Goal: Check status: Check status

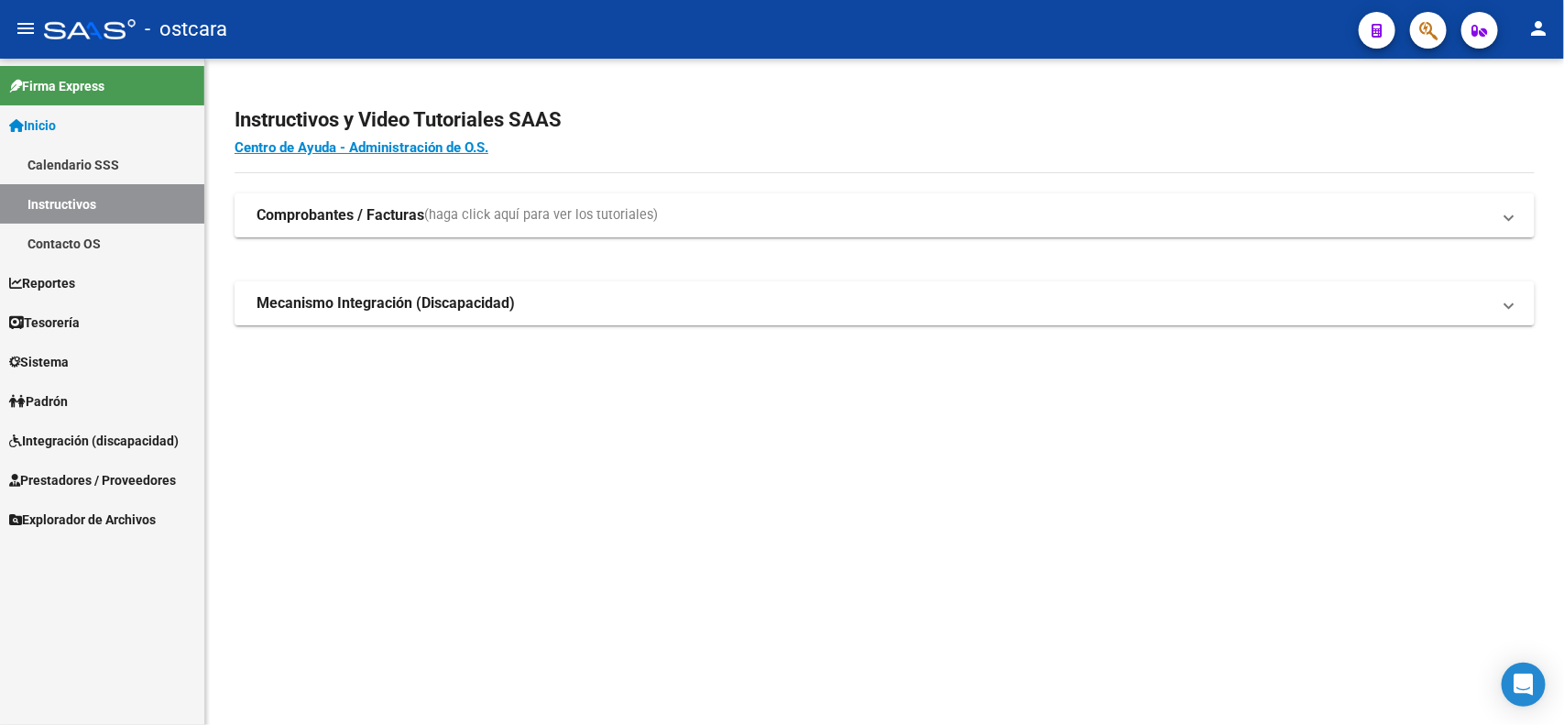
click at [101, 441] on span "Integración (discapacidad)" at bounding box center [94, 441] width 170 height 20
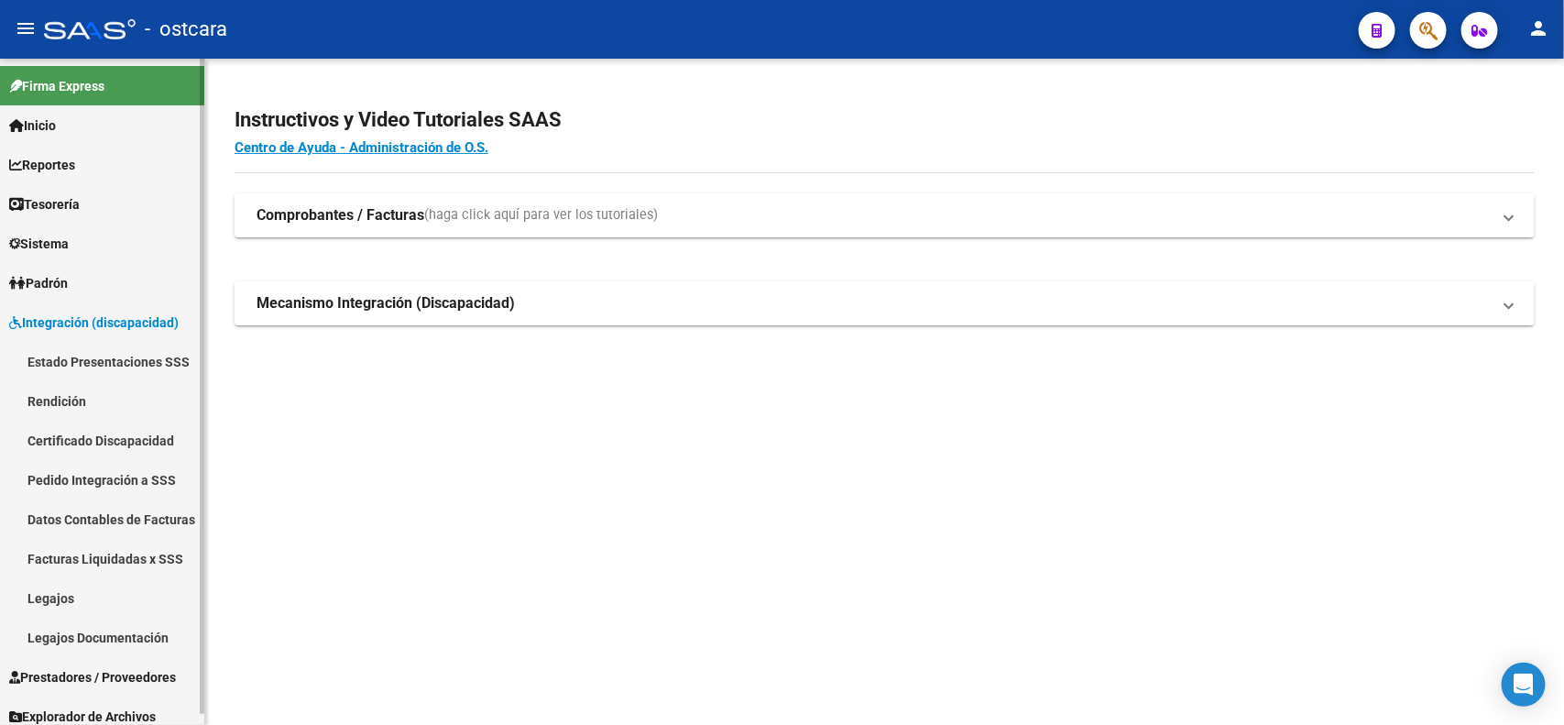
click at [75, 586] on link "Legajos" at bounding box center [102, 597] width 204 height 39
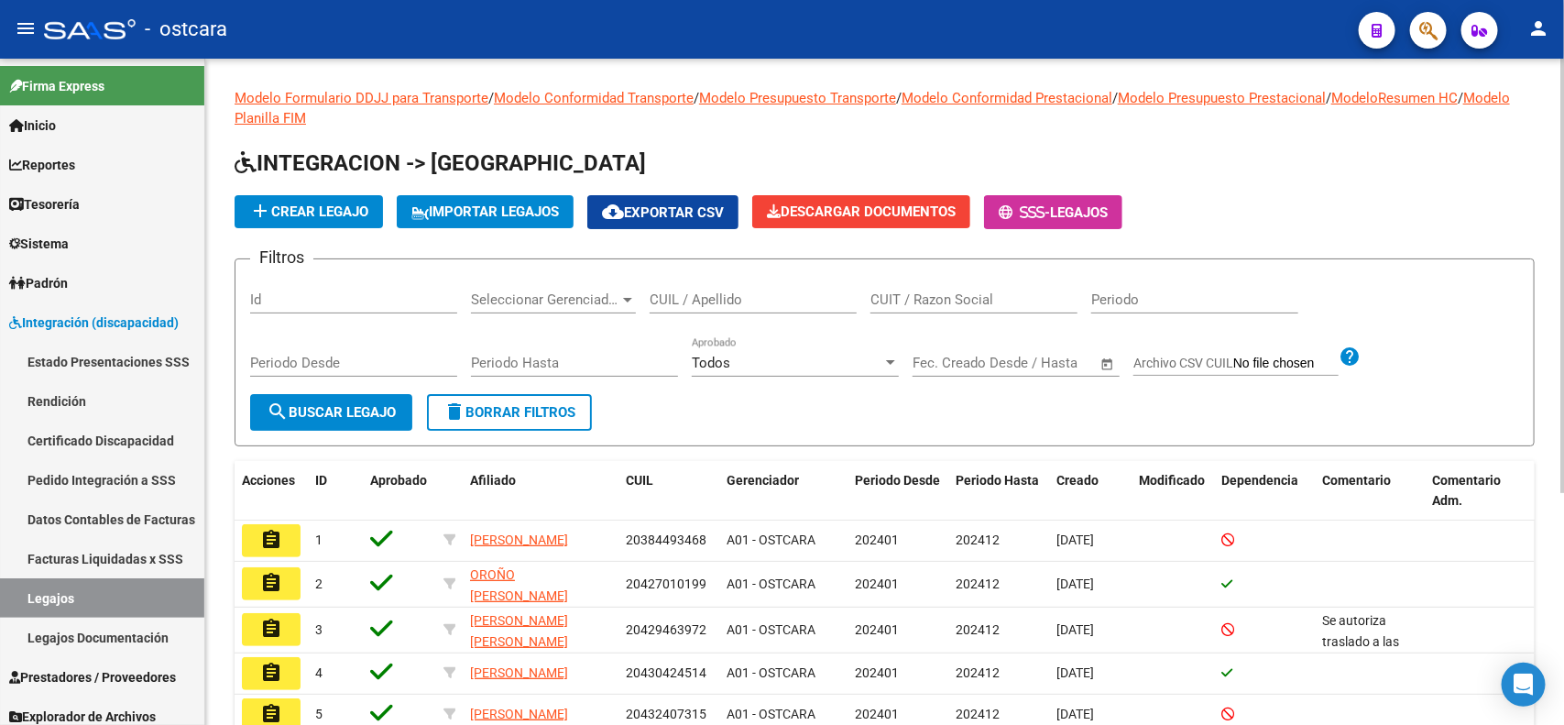
click at [790, 295] on input "CUIL / Apellido" at bounding box center [753, 299] width 207 height 16
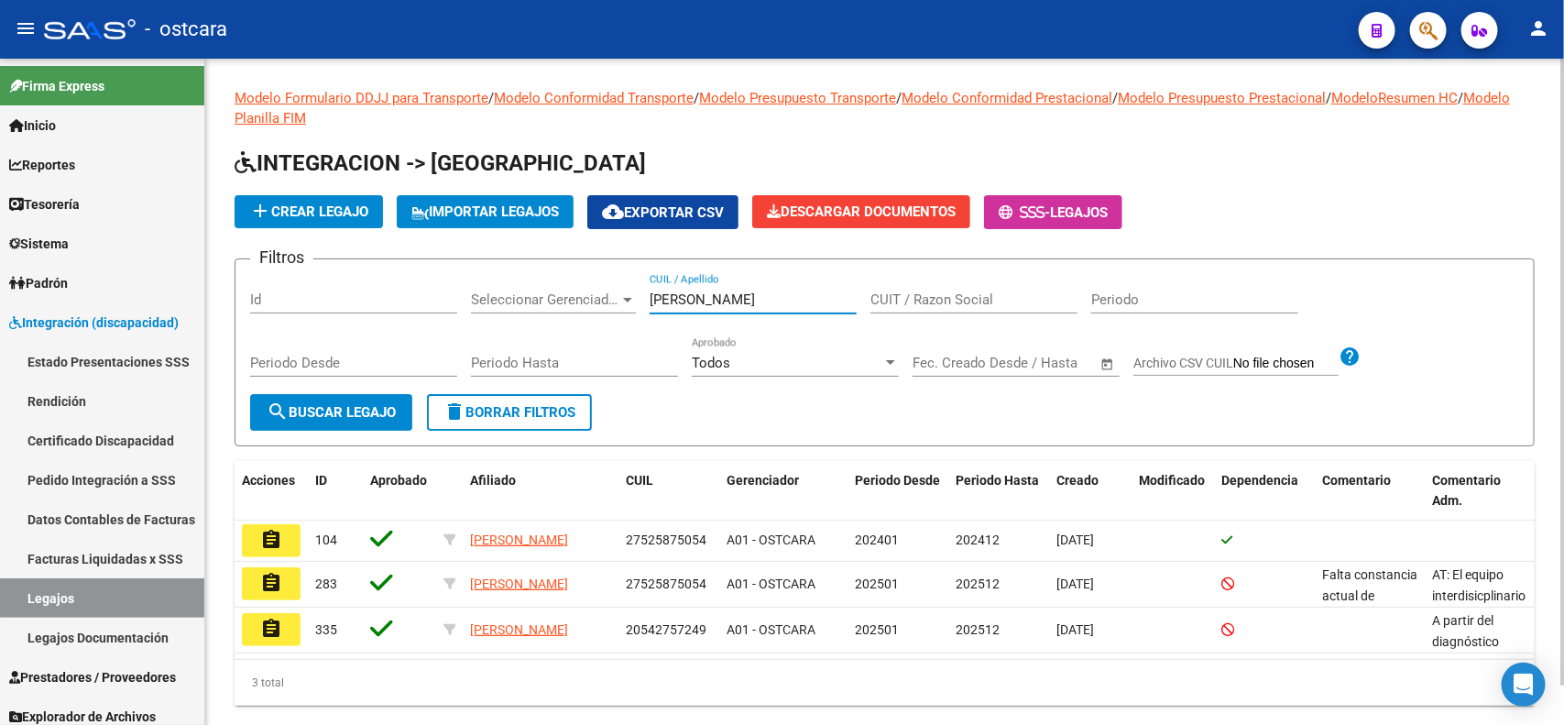
type input "[PERSON_NAME]"
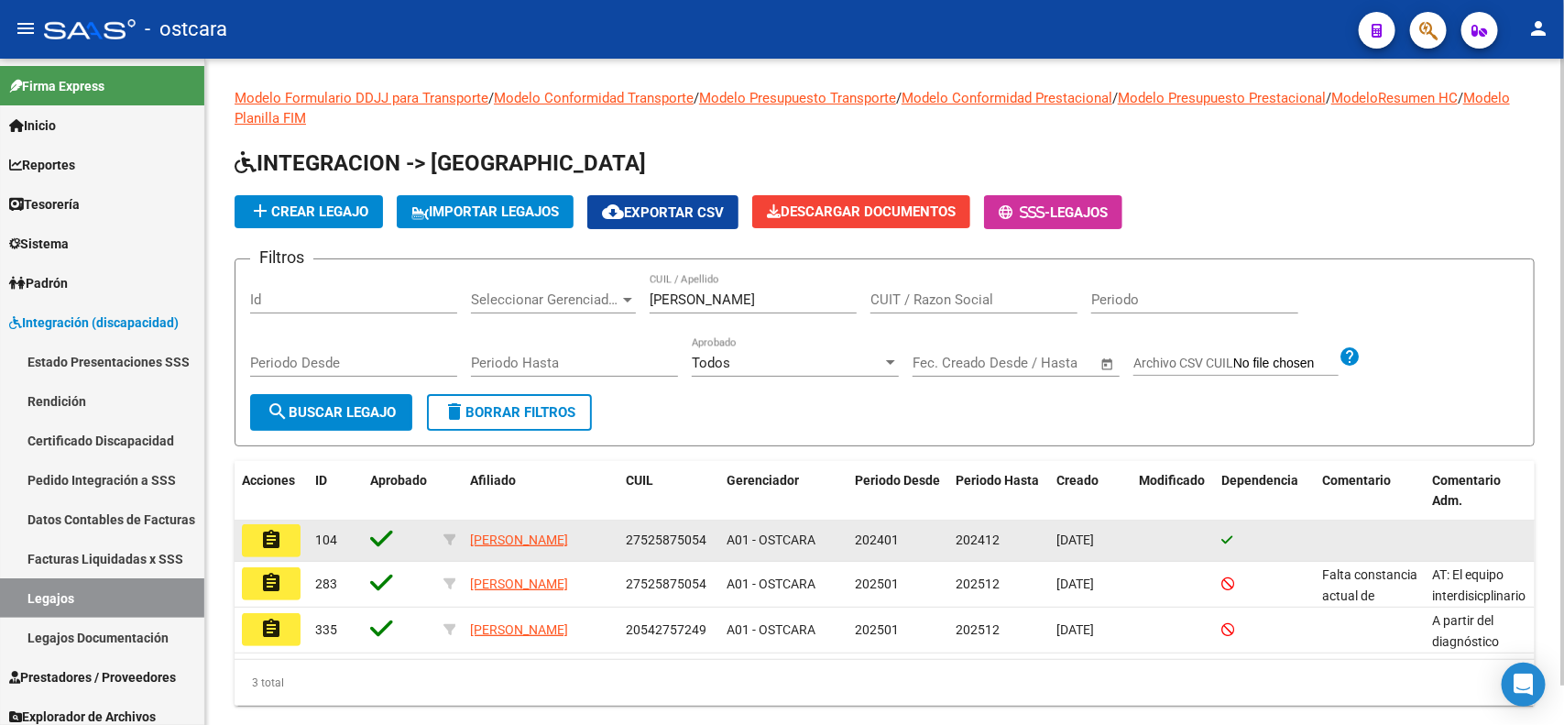
scroll to position [42, 0]
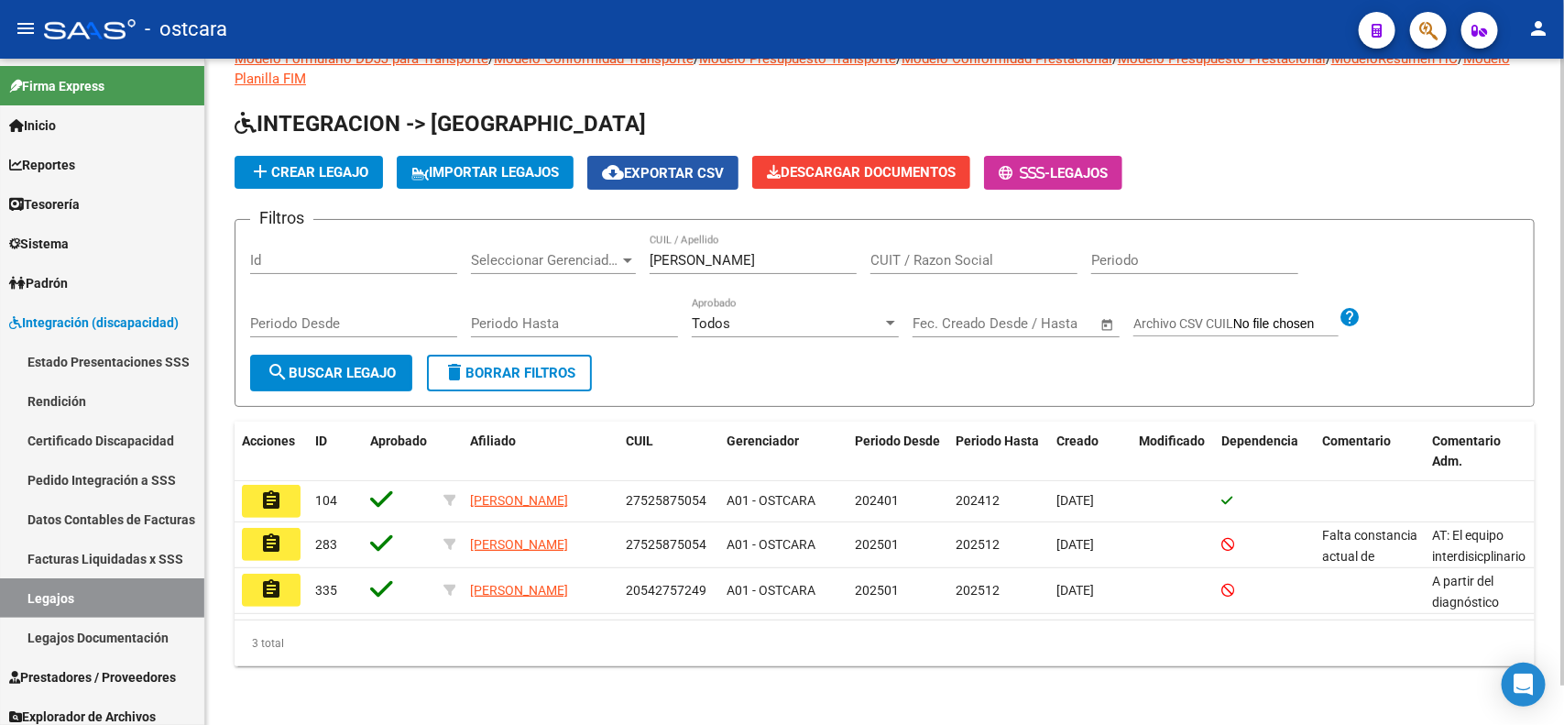
click at [722, 156] on button "cloud_download Exportar CSV" at bounding box center [662, 173] width 151 height 34
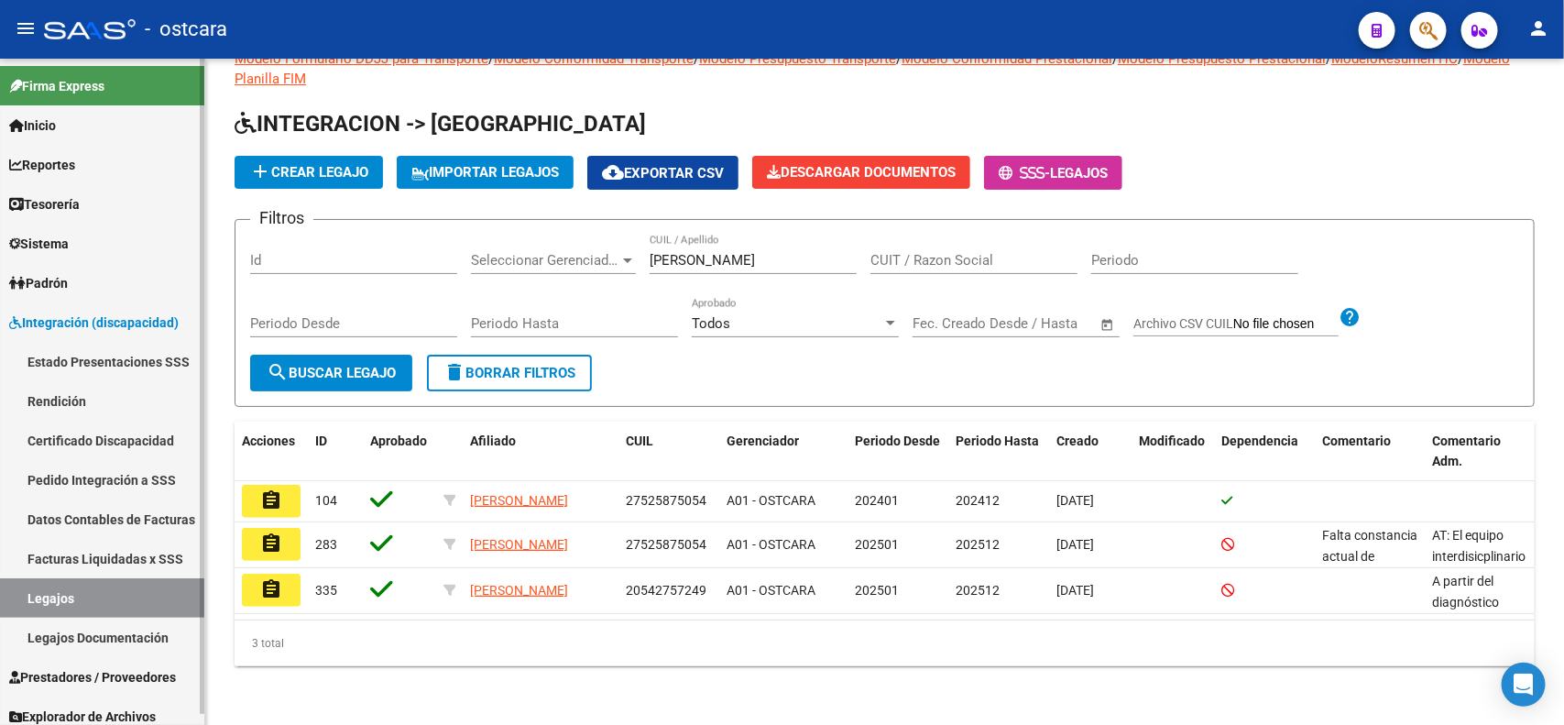
click at [107, 477] on link "Pedido Integración a SSS" at bounding box center [102, 479] width 204 height 39
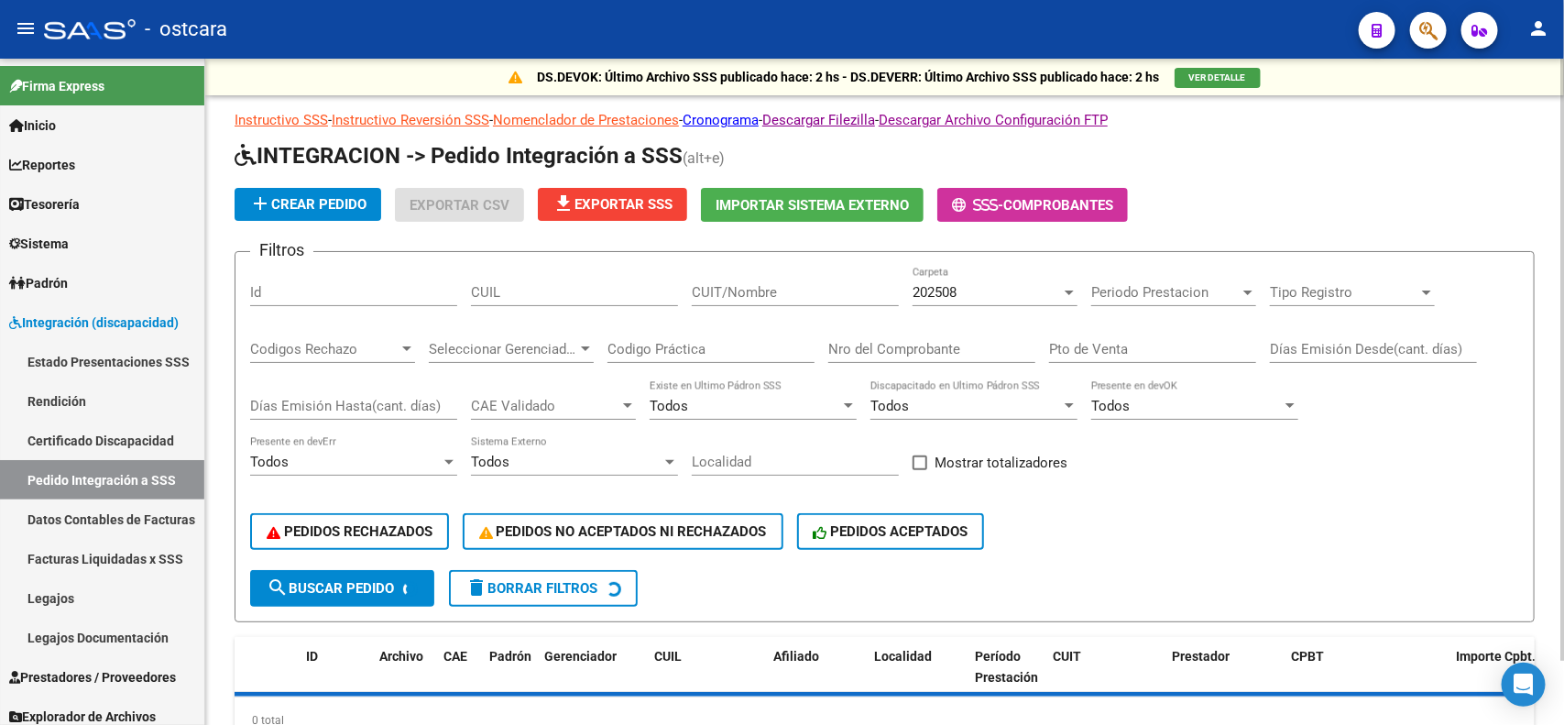
click at [1156, 287] on span "Periodo Prestacion" at bounding box center [1165, 292] width 148 height 16
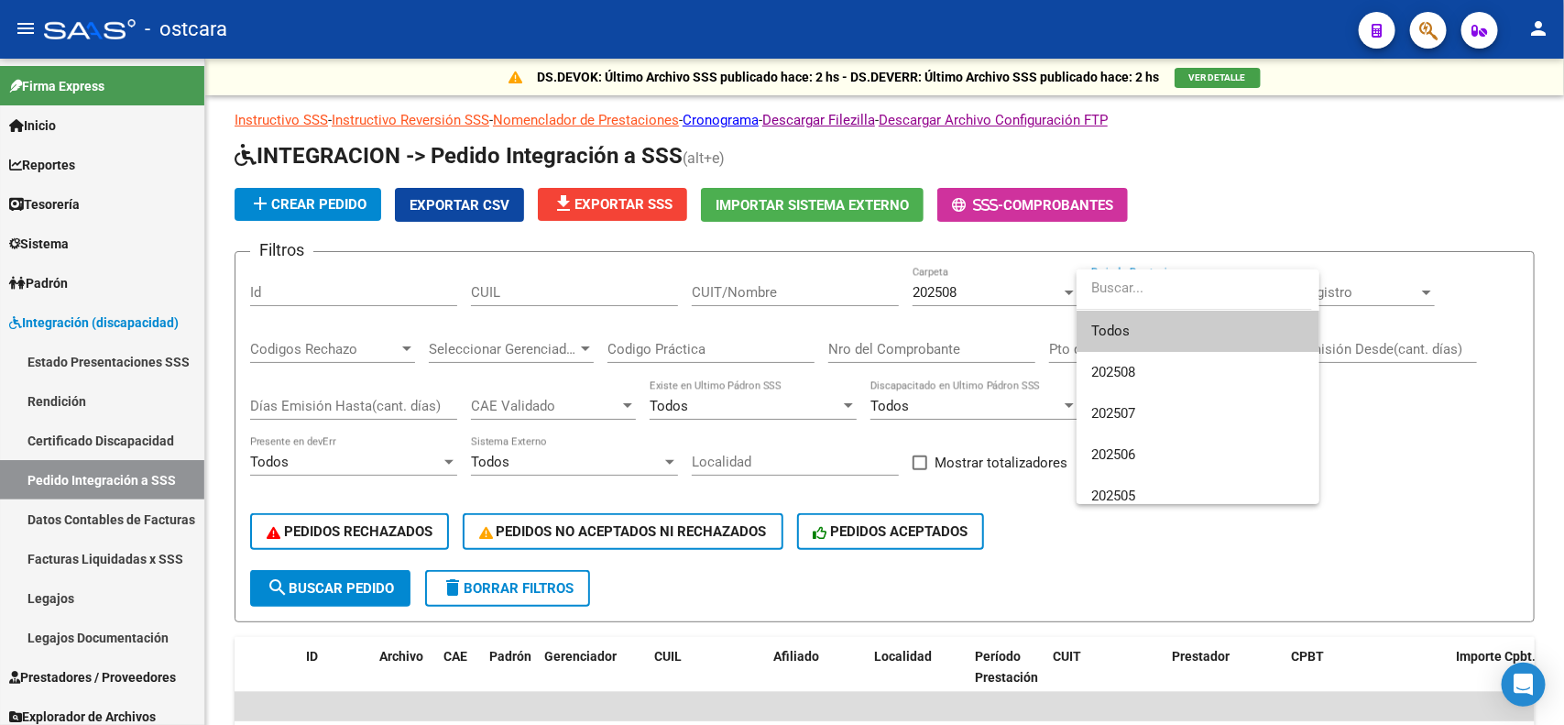
click at [1165, 335] on span "Todos" at bounding box center [1198, 331] width 214 height 41
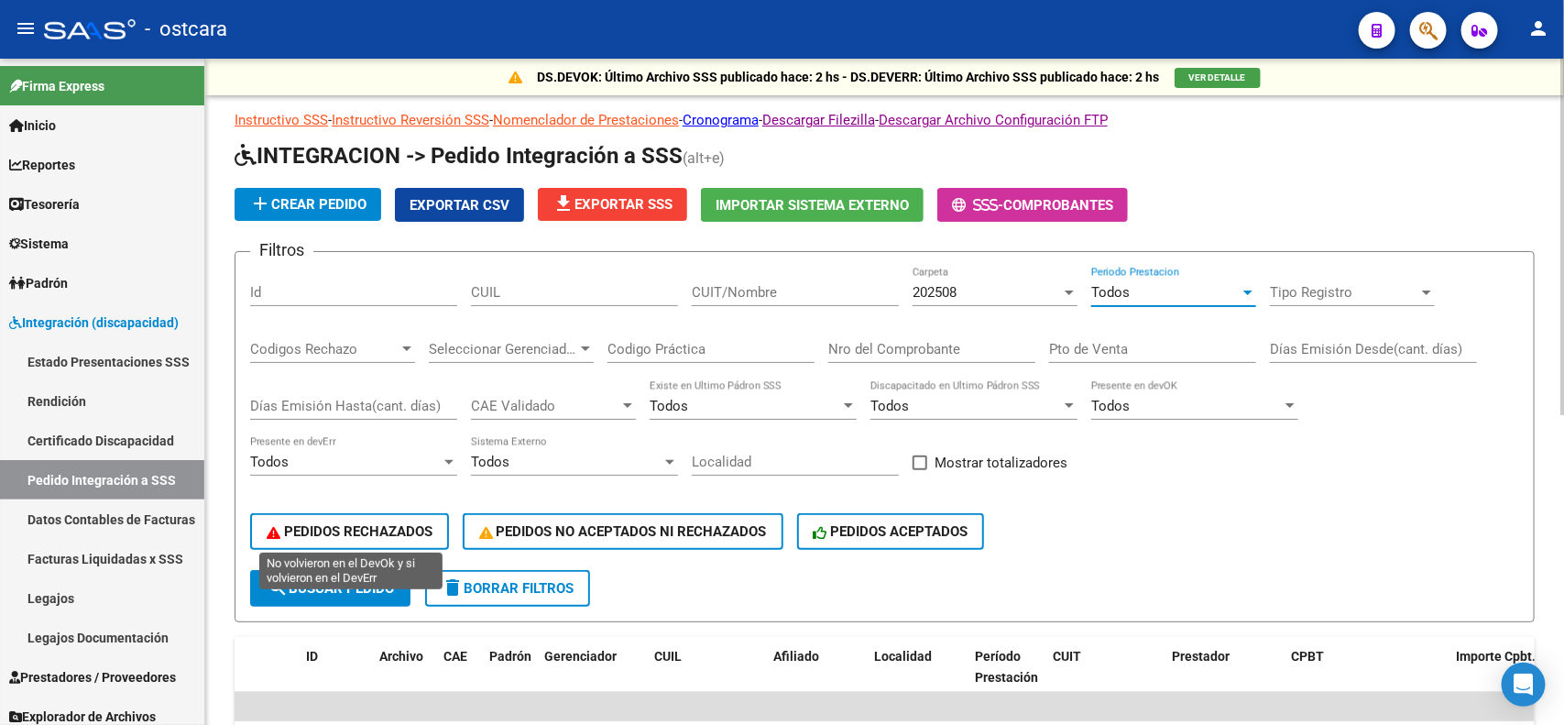
click at [377, 523] on span "PEDIDOS RECHAZADOS" at bounding box center [350, 531] width 166 height 16
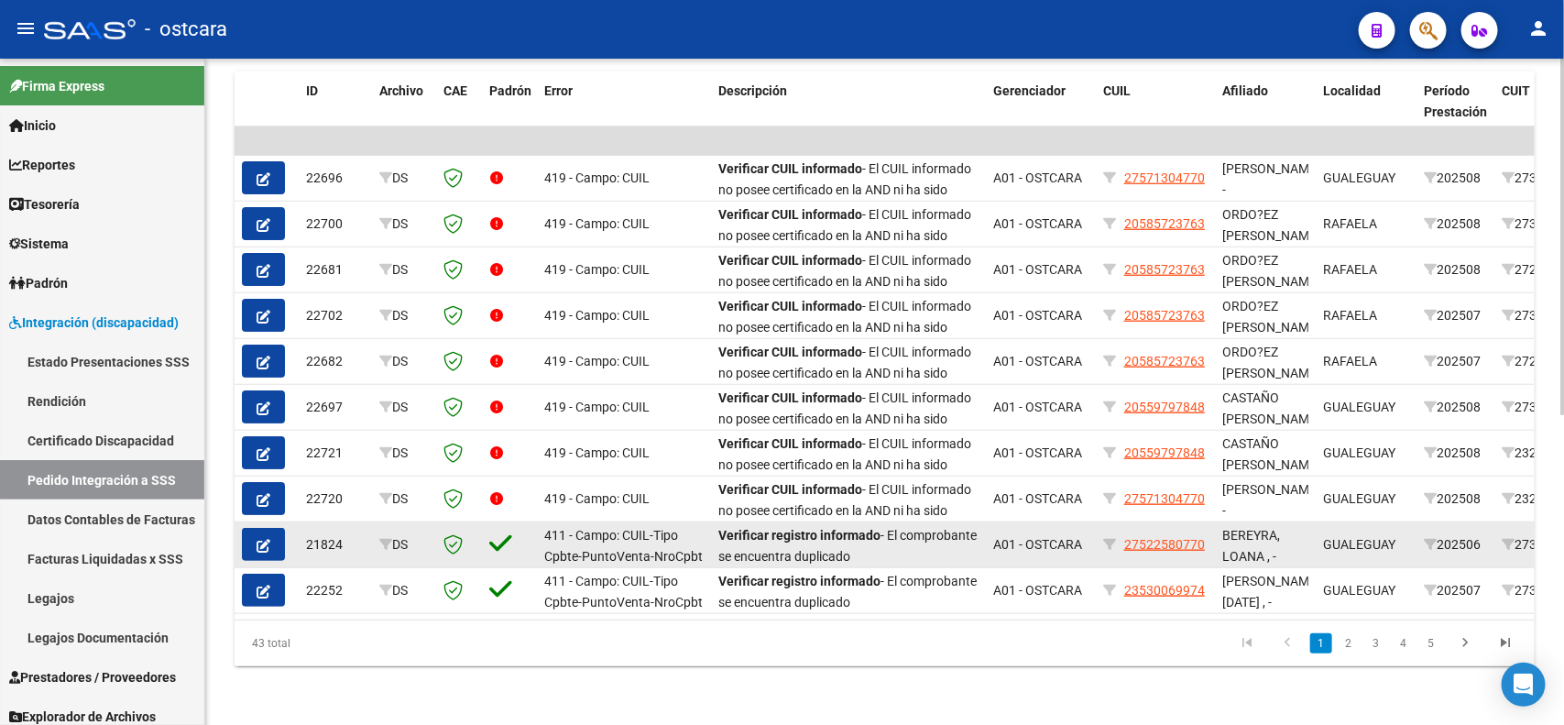
scroll to position [577, 0]
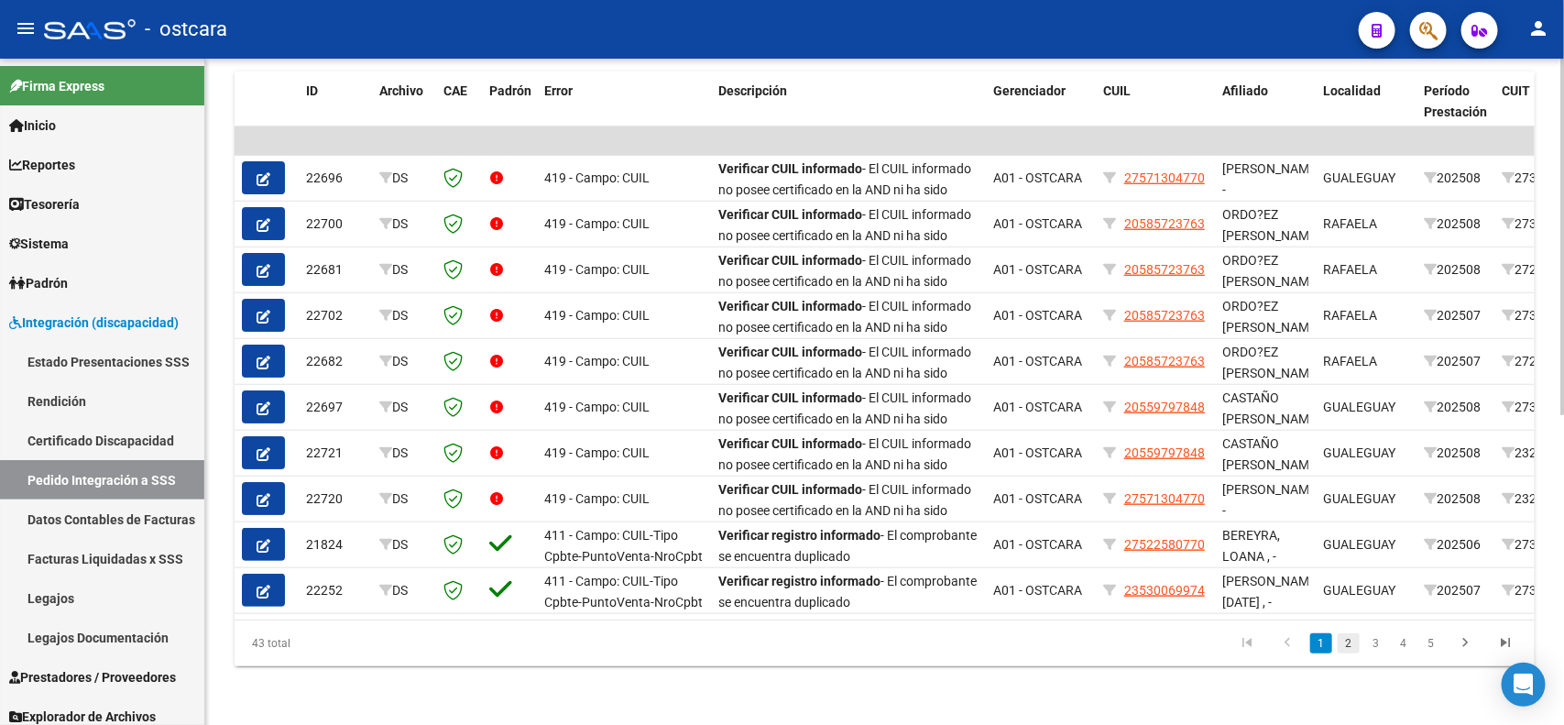
click at [1356, 648] on link "2" at bounding box center [1349, 643] width 22 height 20
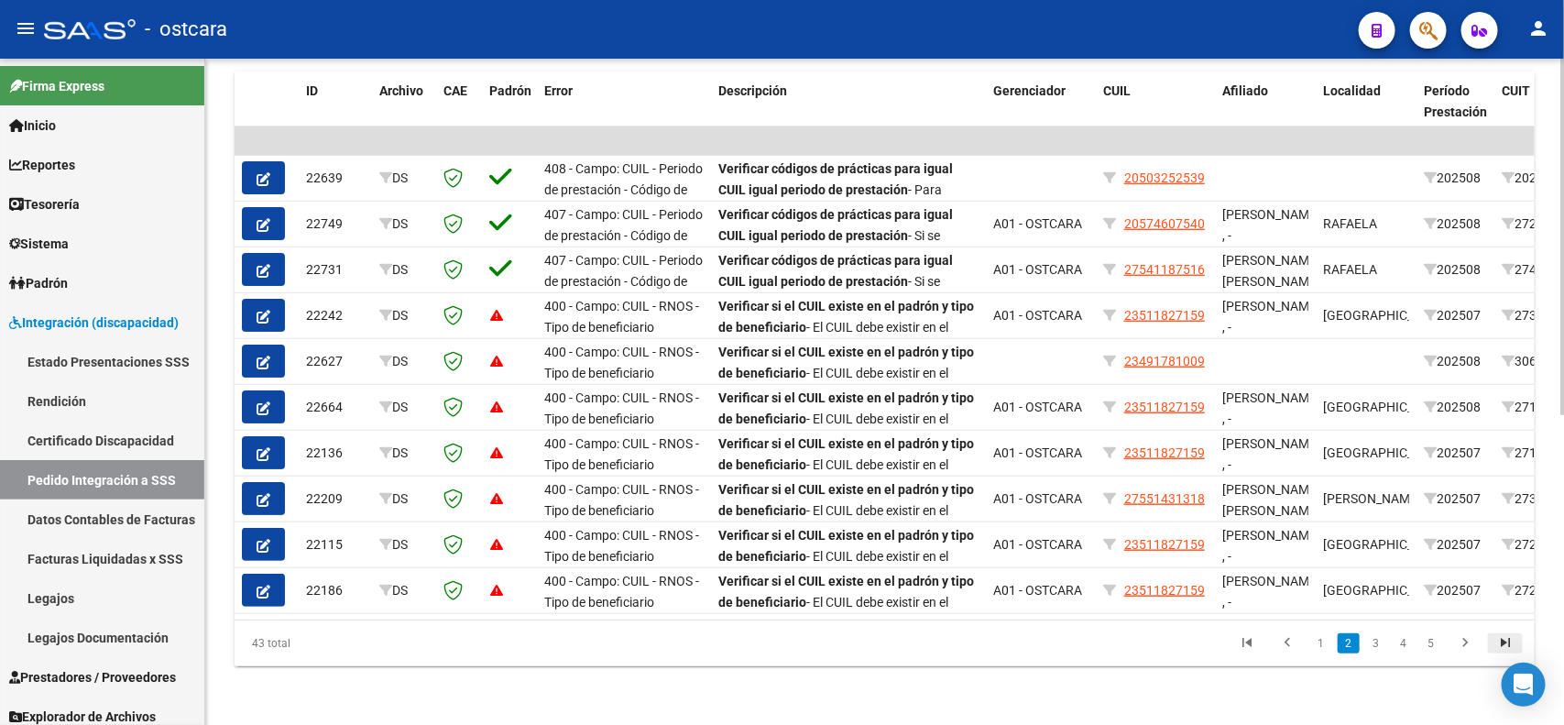
click at [1506, 640] on icon "go to last page" at bounding box center [1506, 645] width 24 height 22
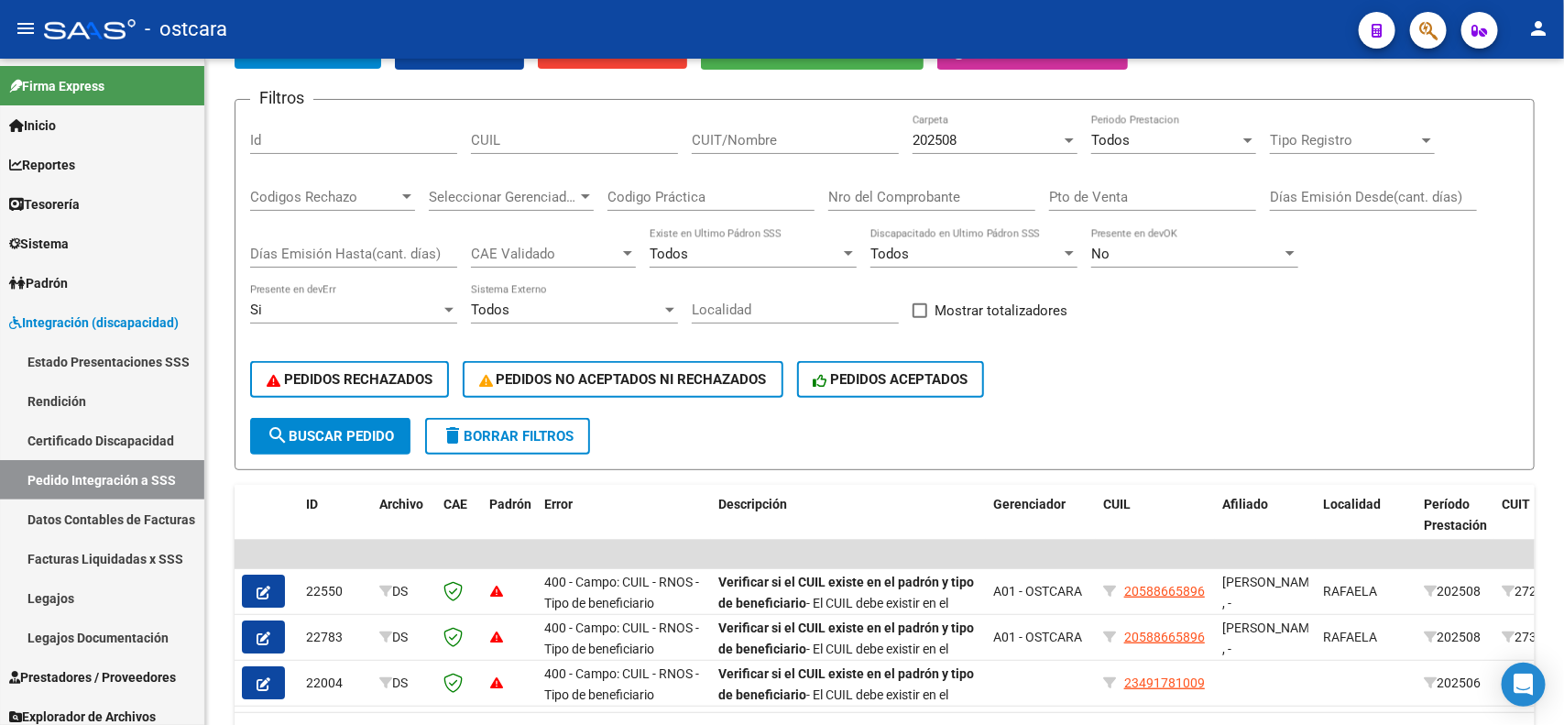
scroll to position [0, 0]
